Goal: Task Accomplishment & Management: Use online tool/utility

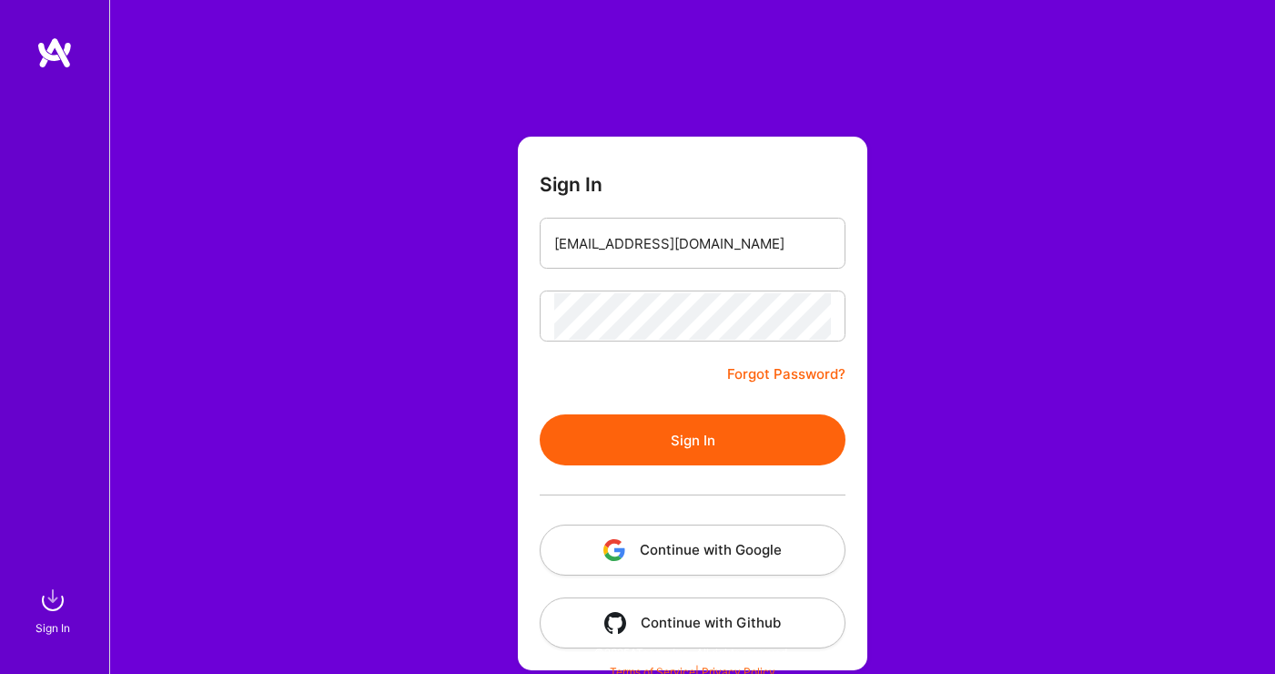
click at [657, 444] on button "Sign In" at bounding box center [693, 439] width 306 height 51
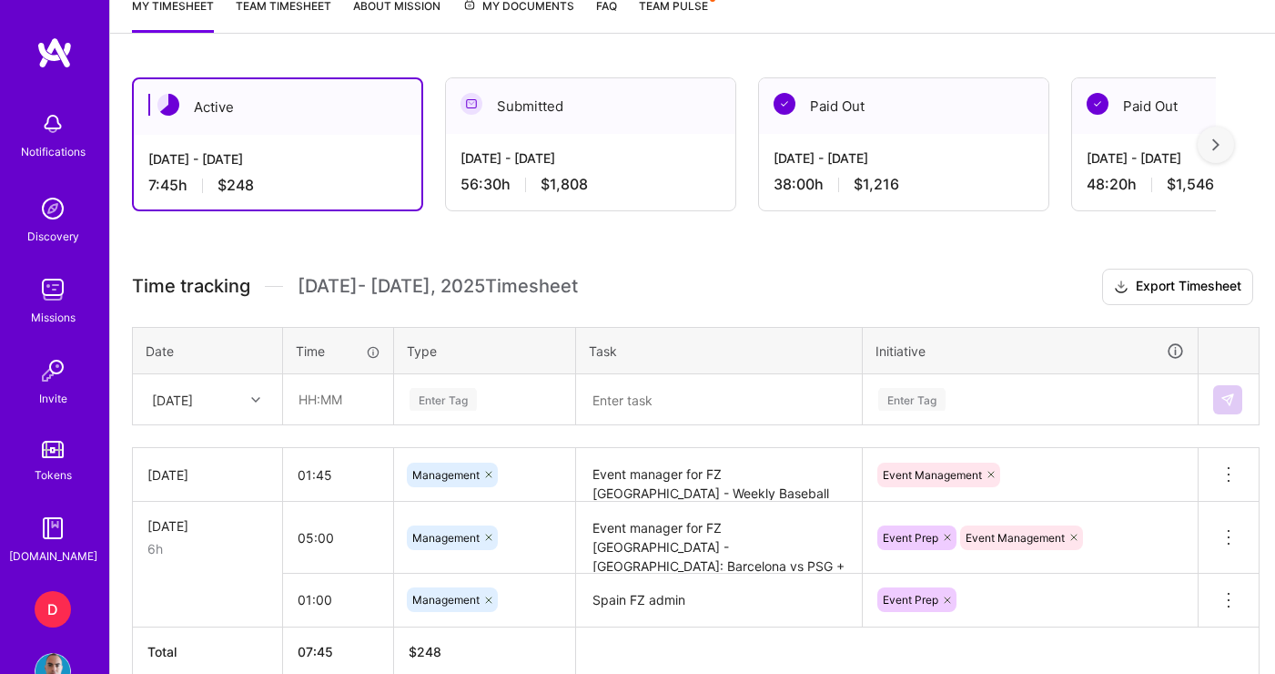
click at [489, 401] on div "Enter Tag" at bounding box center [485, 399] width 154 height 23
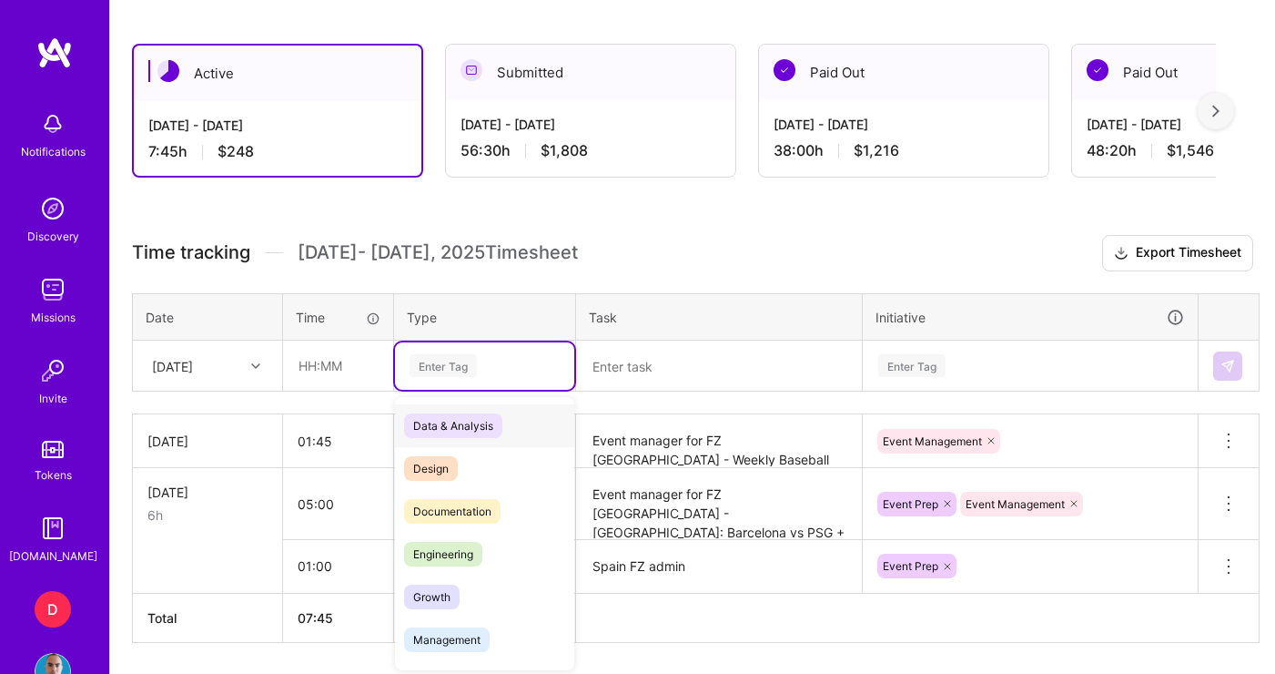
scroll to position [473, 0]
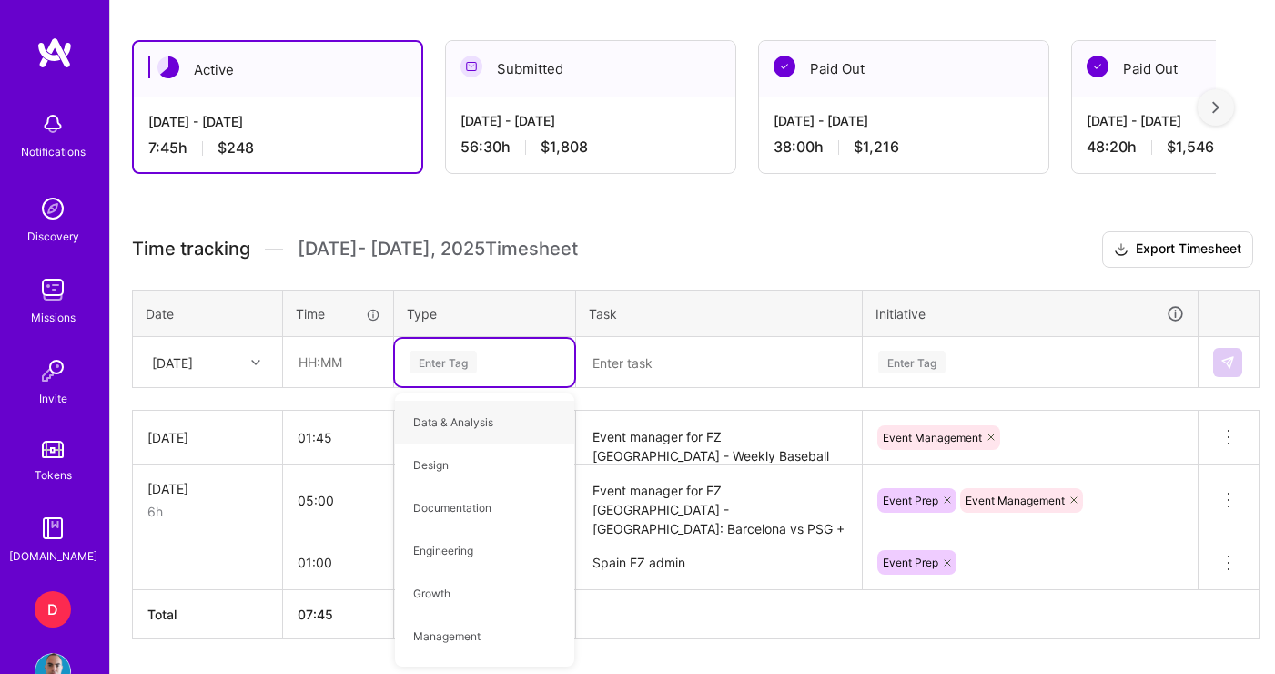
click at [354, 459] on div "Inputting time in timesheets Enter time as Hours:Minutes, separated by a colon …" at bounding box center [373, 516] width 364 height 115
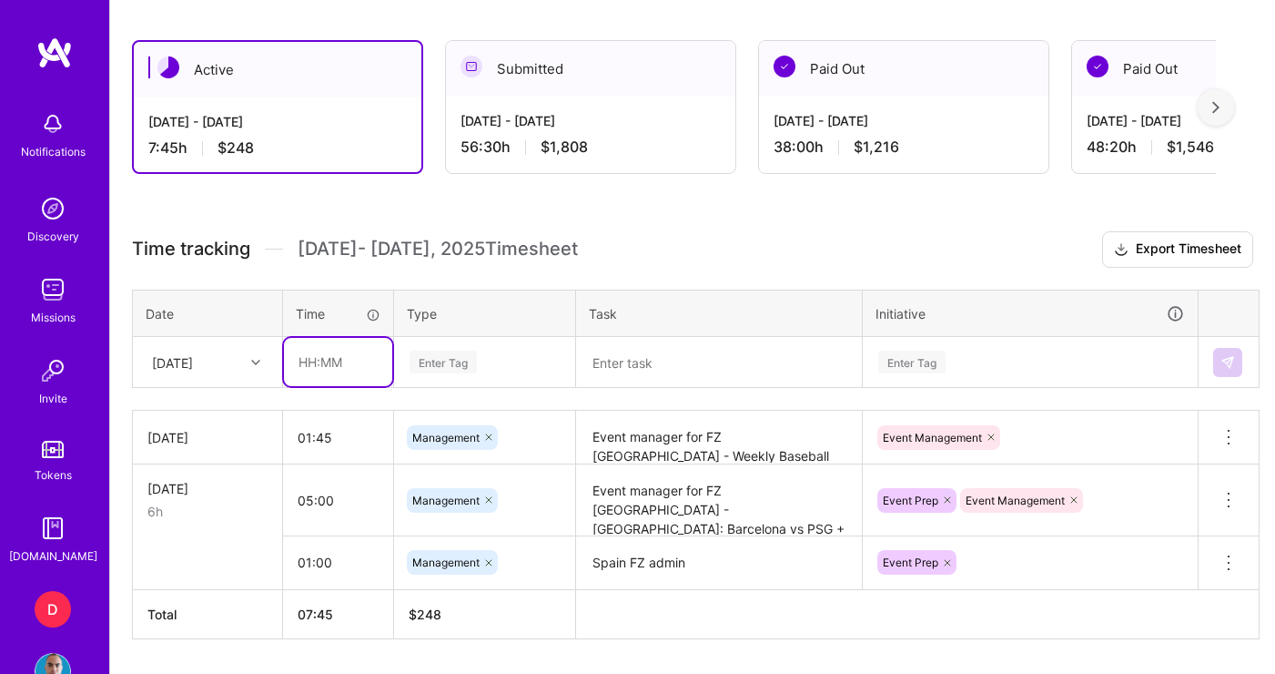
click at [348, 368] on input "text" at bounding box center [338, 362] width 108 height 48
click at [320, 362] on input "04:00" at bounding box center [338, 362] width 108 height 48
type input "04:30"
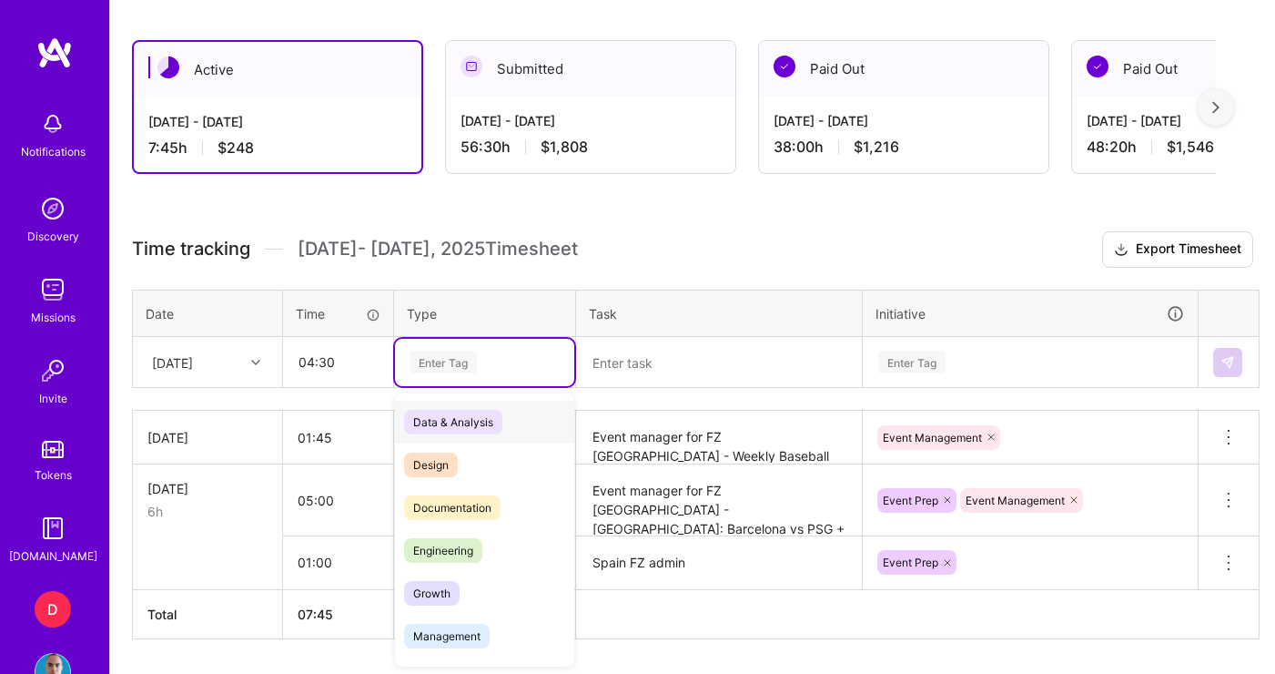
click at [437, 369] on div "Enter Tag" at bounding box center [443, 362] width 67 height 28
click at [461, 642] on span "Management" at bounding box center [447, 636] width 86 height 25
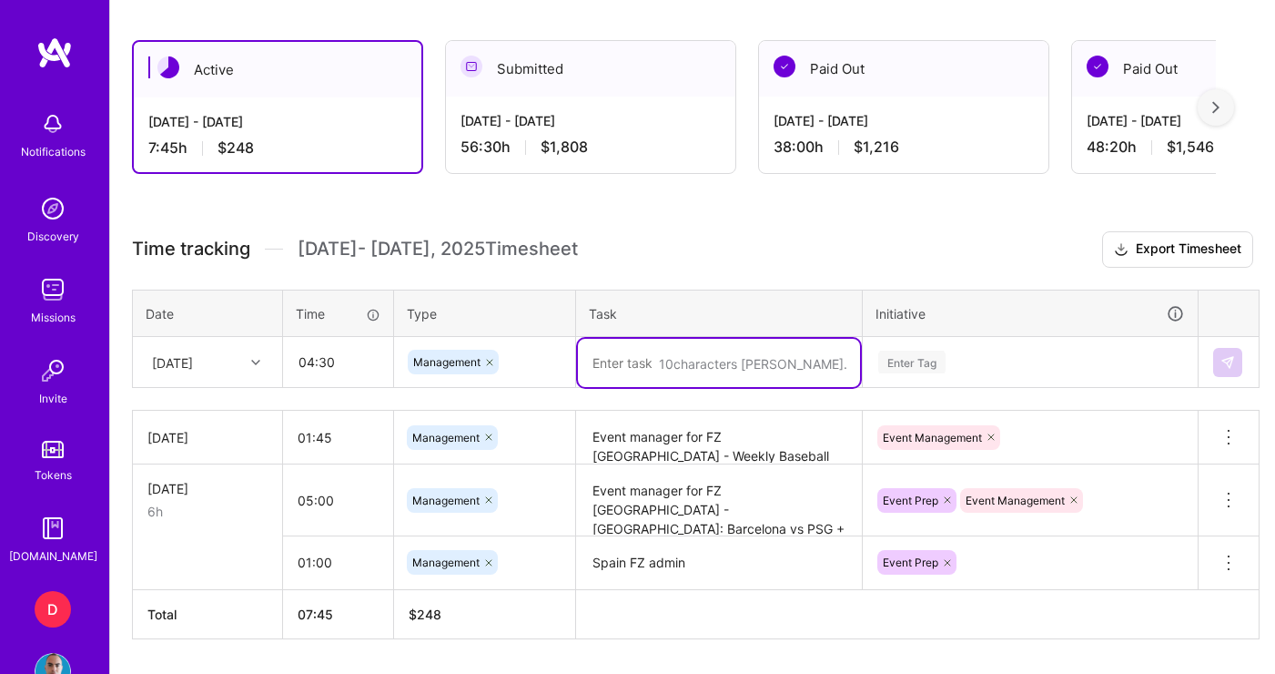
click at [636, 380] on textarea at bounding box center [719, 363] width 282 height 48
paste textarea "Alvark Tokyo v Utsunomiya Brex"
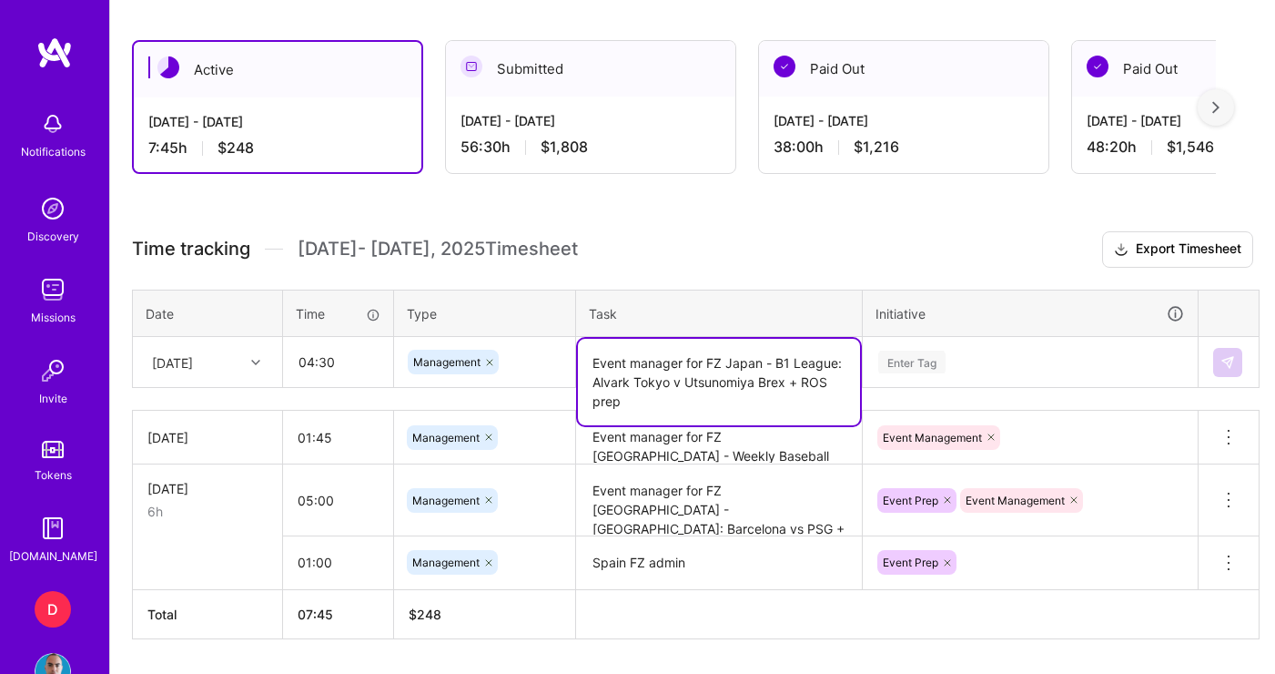
type textarea "Event manager for FZ Japan - B1 League: Alvark Tokyo v Utsunomiya Brex + ROS pr…"
click at [986, 370] on td "Enter Tag" at bounding box center [1031, 362] width 336 height 51
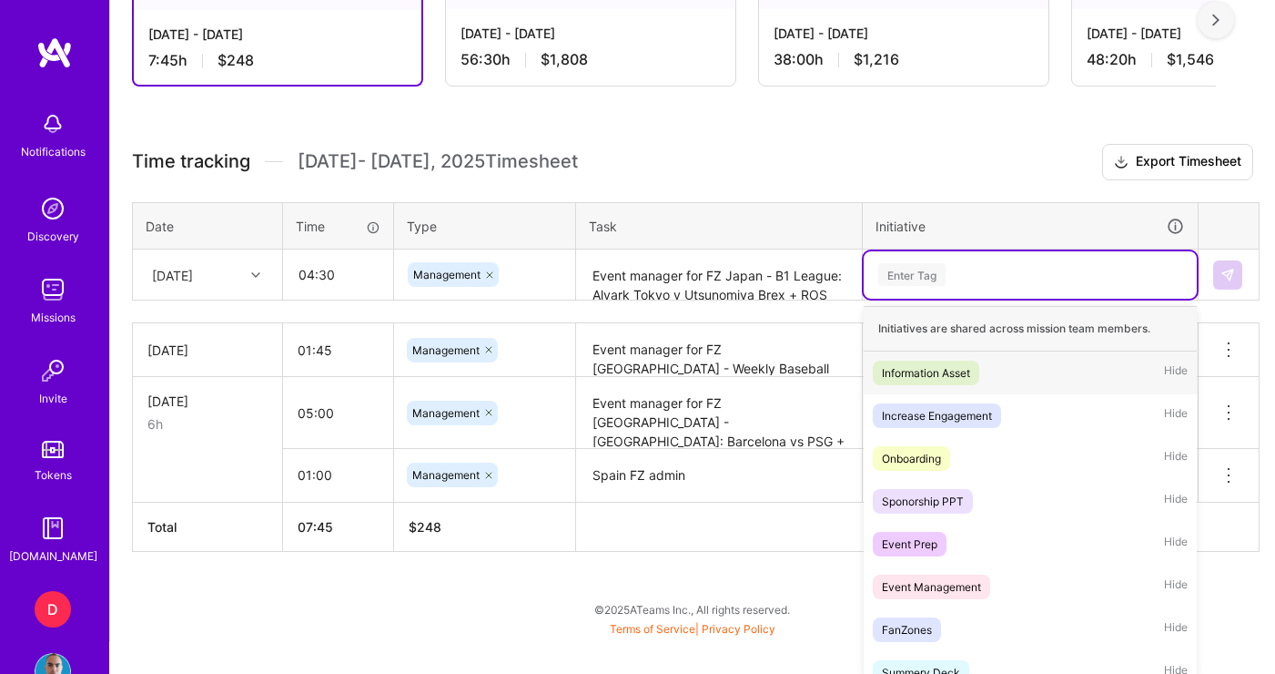
scroll to position [566, 0]
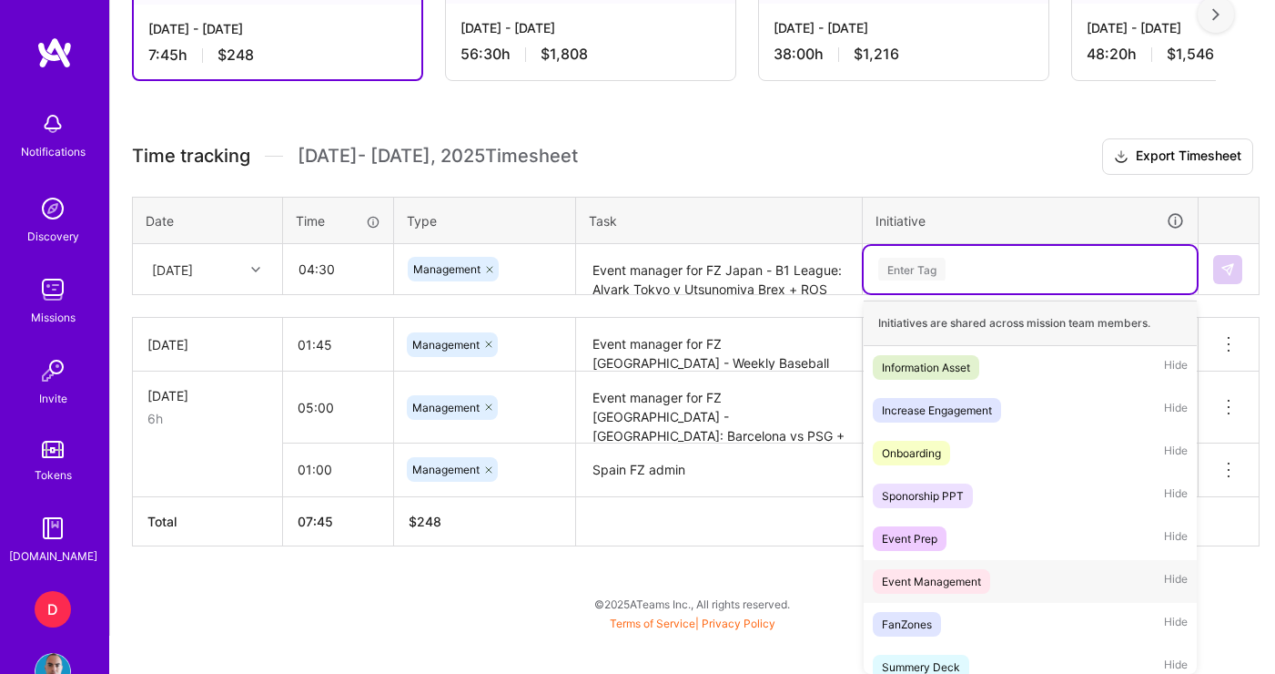
click at [966, 582] on div "Event Management" at bounding box center [931, 581] width 99 height 19
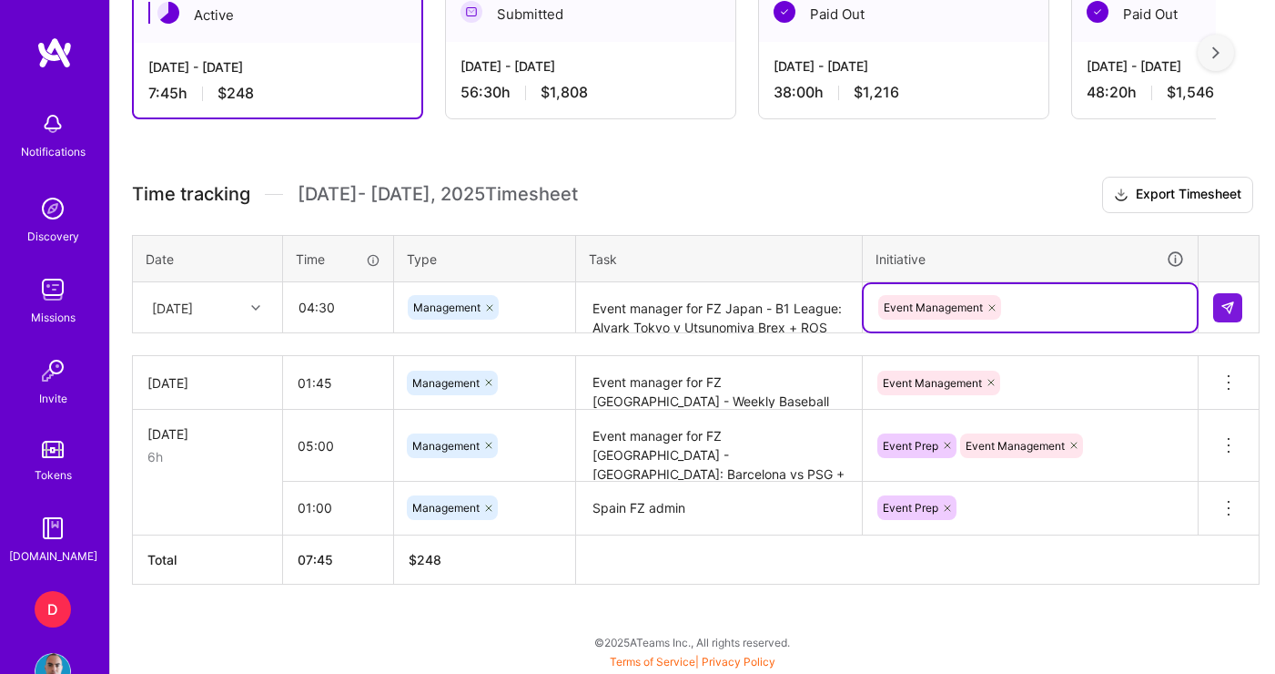
scroll to position [528, 0]
click at [1041, 304] on div "option Event Management, selected. Select is focused ,type to refine list, pres…" at bounding box center [1030, 307] width 333 height 47
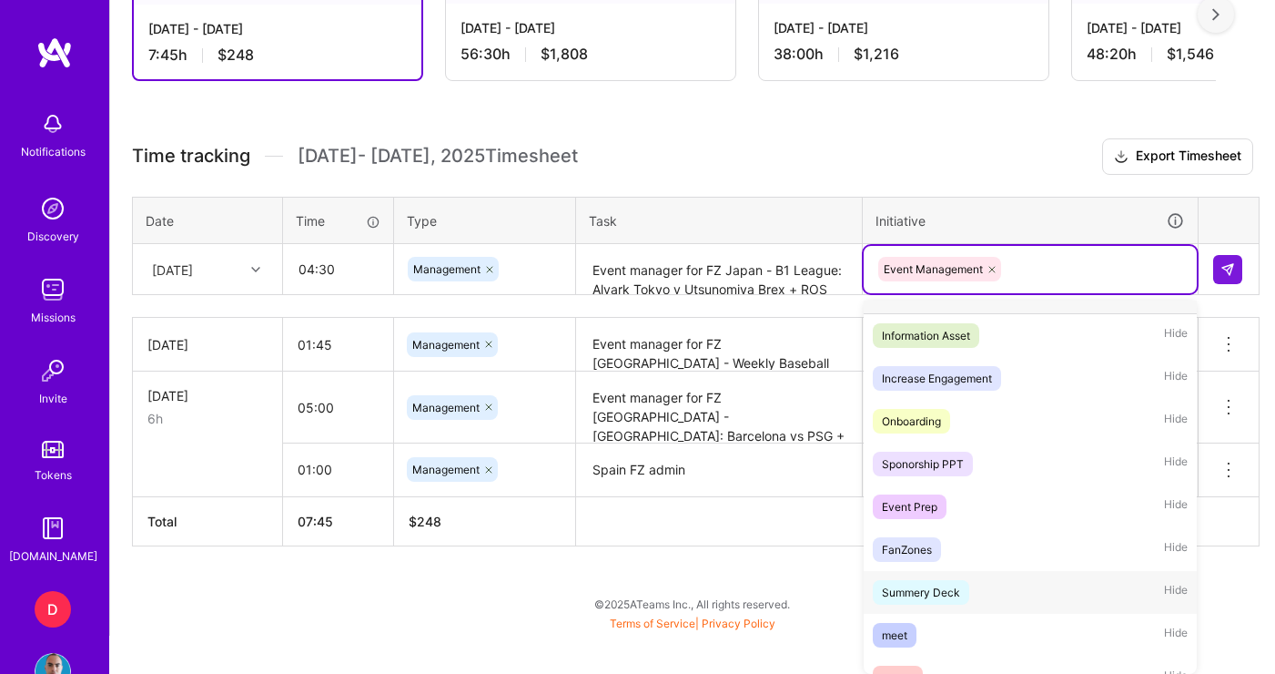
scroll to position [0, 0]
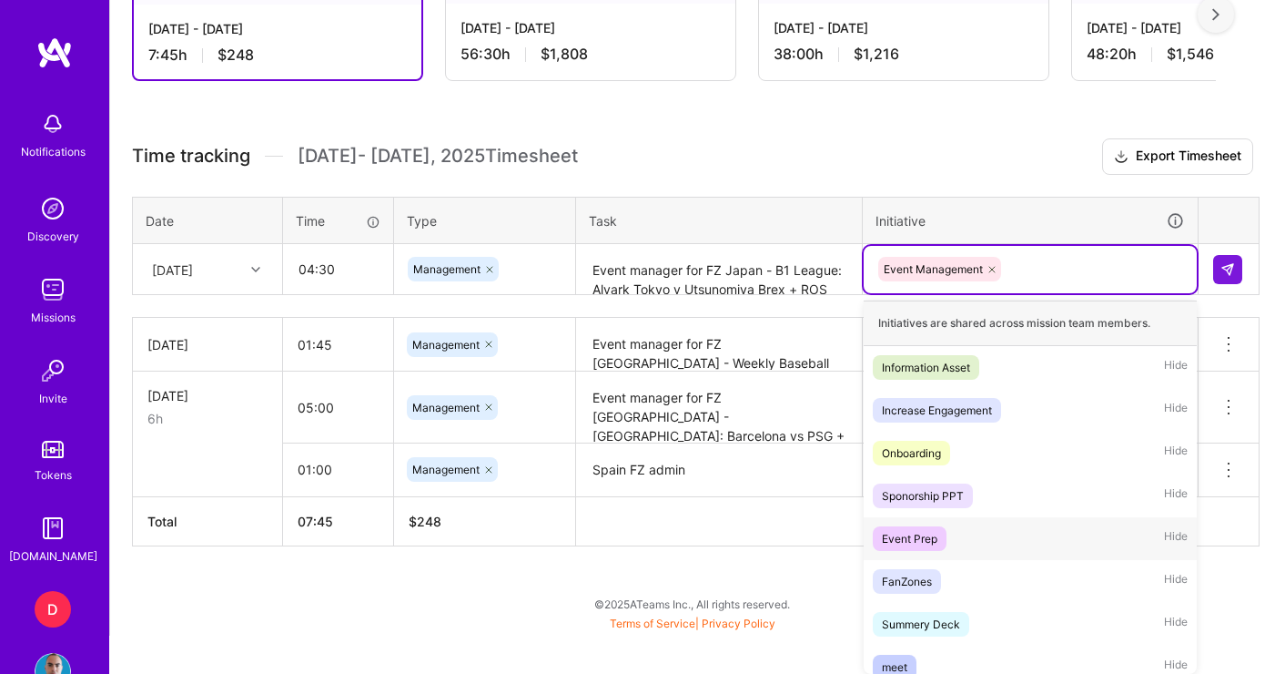
click at [911, 530] on div "Event Prep" at bounding box center [910, 538] width 56 height 19
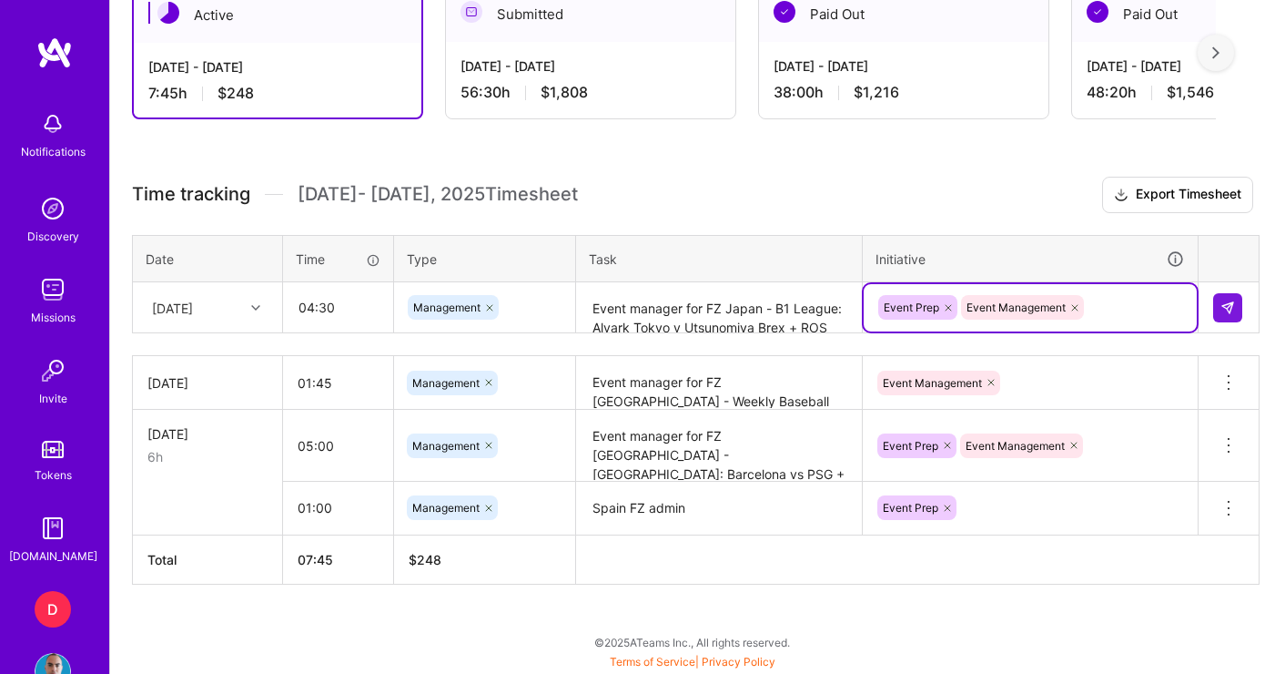
scroll to position [528, 0]
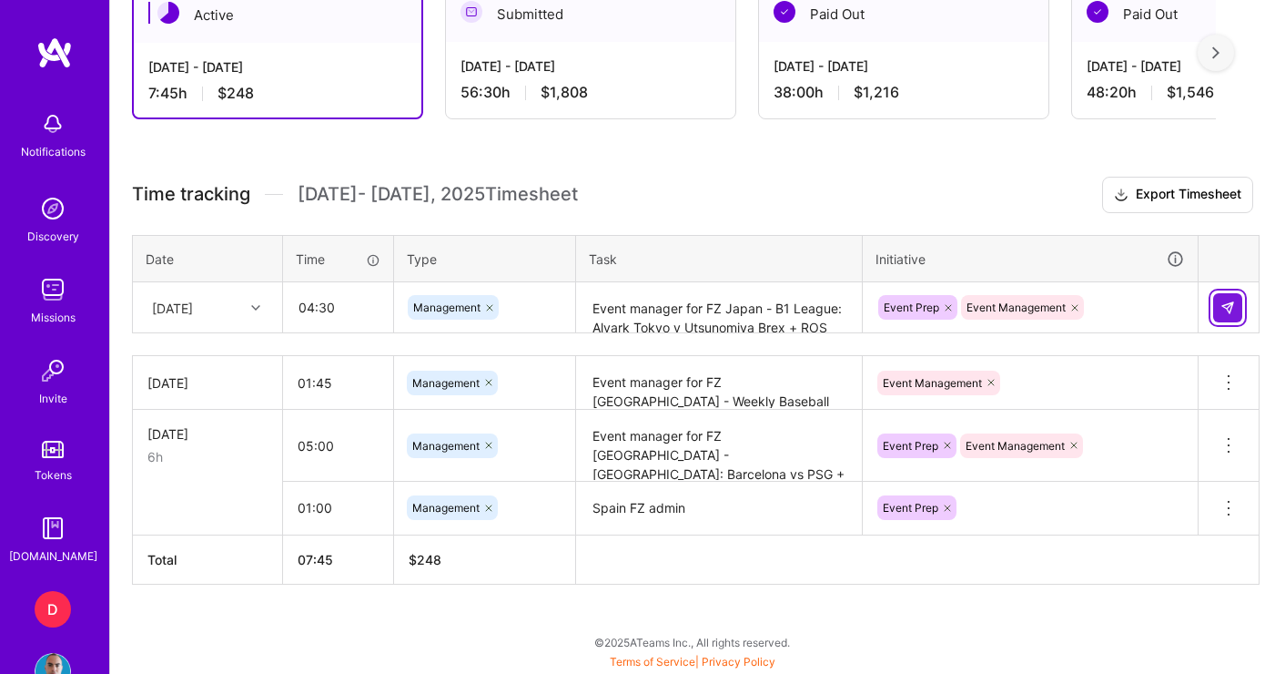
click at [1233, 302] on img at bounding box center [1228, 307] width 15 height 15
